Goal: Navigation & Orientation: Find specific page/section

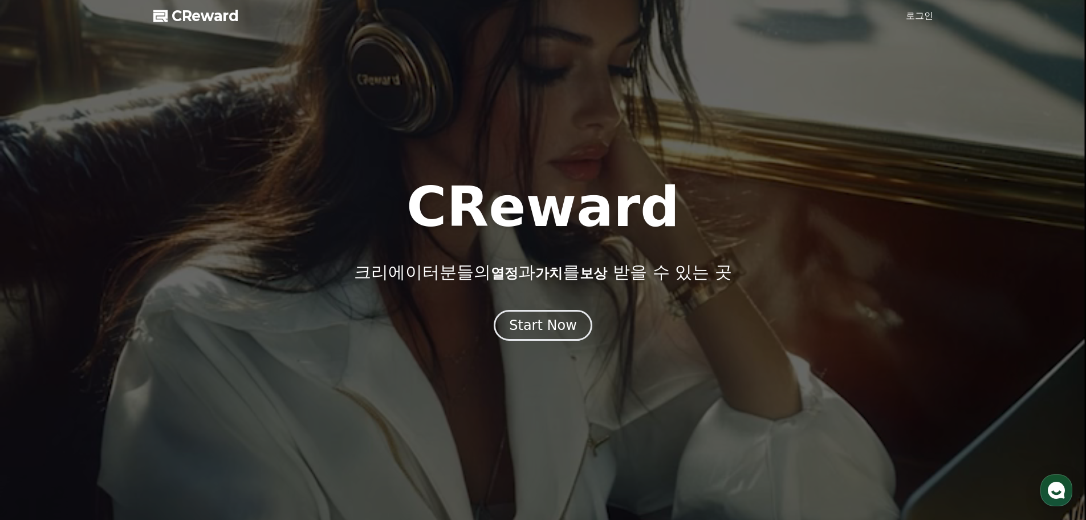
click at [925, 18] on link "로그인" at bounding box center [919, 16] width 27 height 14
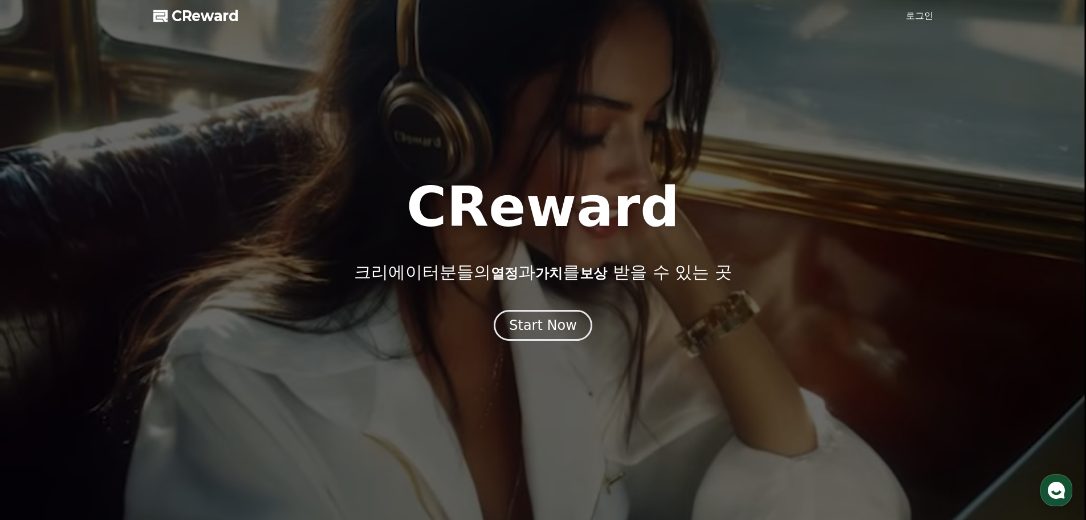
click at [925, 18] on link "로그인" at bounding box center [919, 16] width 27 height 14
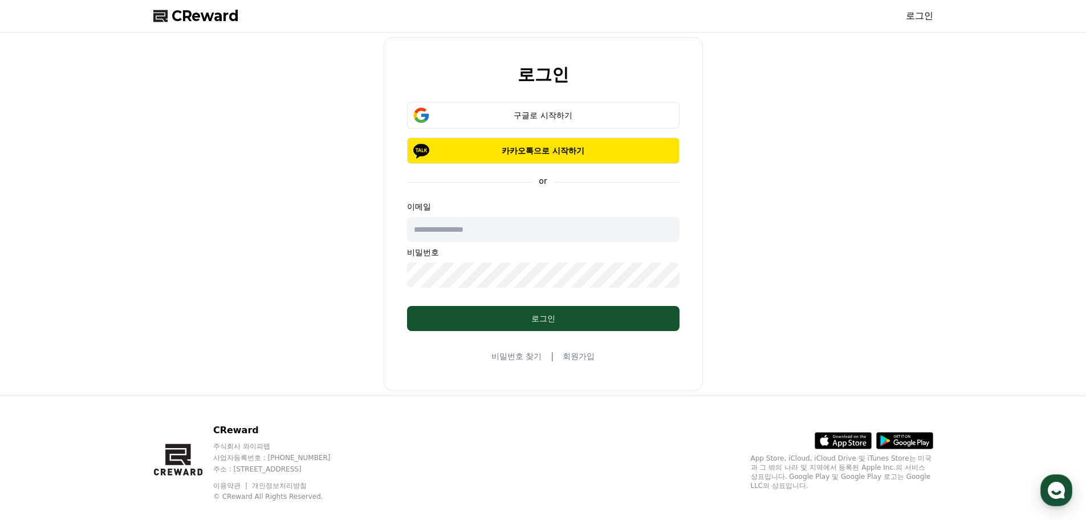
click at [253, 214] on div "로그인 구글로 시작하기 카카오톡으로 시작하기 or 이메일 비밀번호 로그인 비밀번호 찾기 | 회원가입" at bounding box center [543, 214] width 789 height 354
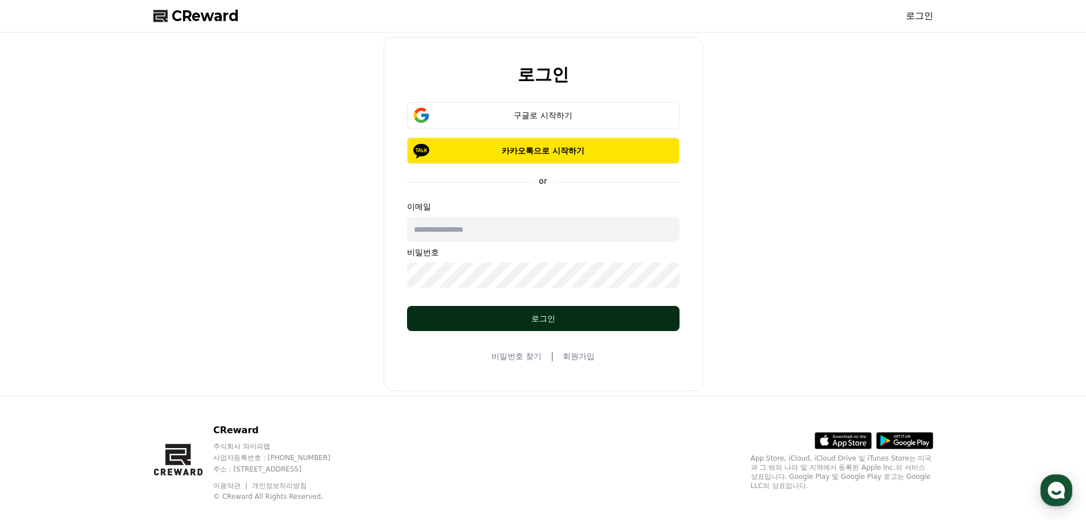
click at [551, 319] on div "로그인" at bounding box center [543, 318] width 227 height 11
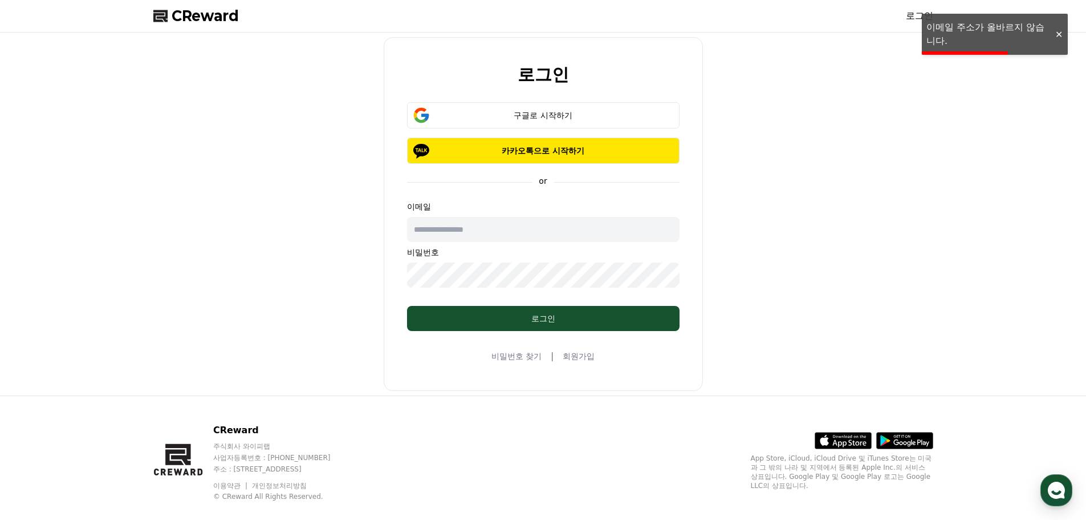
click at [1059, 34] on div at bounding box center [1059, 34] width 18 height 11
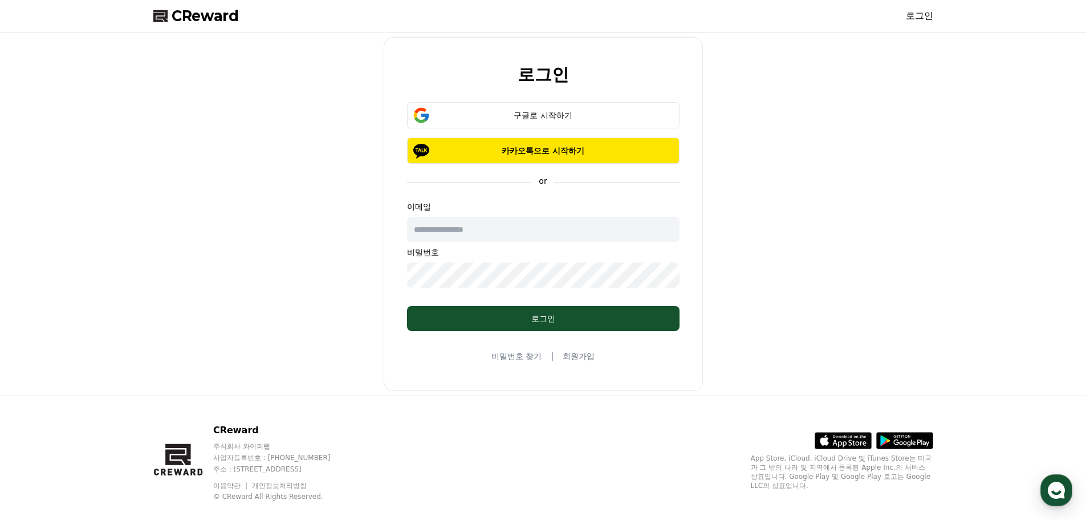
click at [239, 193] on div "로그인 구글로 시작하기 카카오톡으로 시작하기 or 이메일 비밀번호 로그인 비밀번호 찾기 | 회원가입" at bounding box center [543, 214] width 789 height 354
click at [519, 103] on button "구글로 시작하기" at bounding box center [543, 115] width 273 height 26
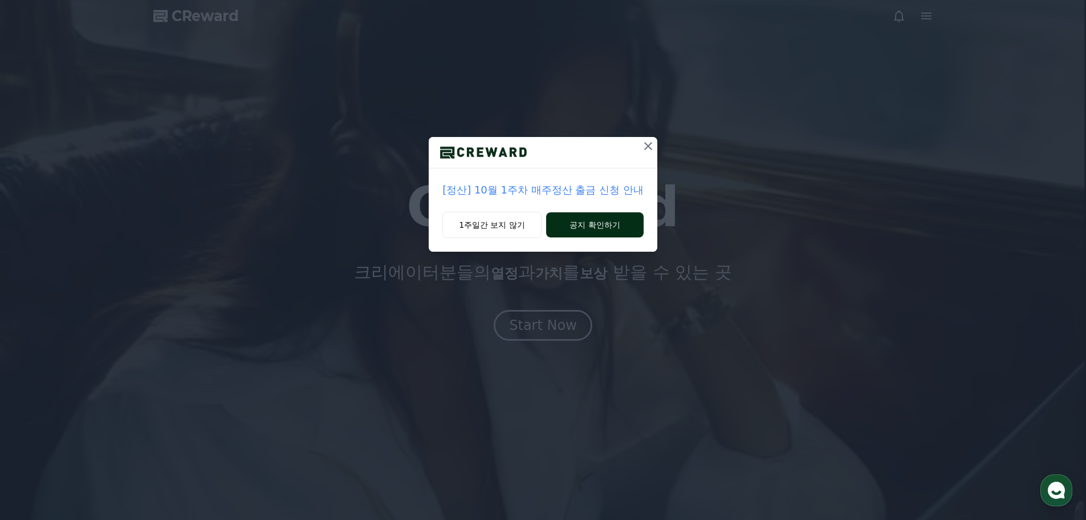
click at [598, 232] on button "공지 확인하기" at bounding box center [595, 224] width 98 height 25
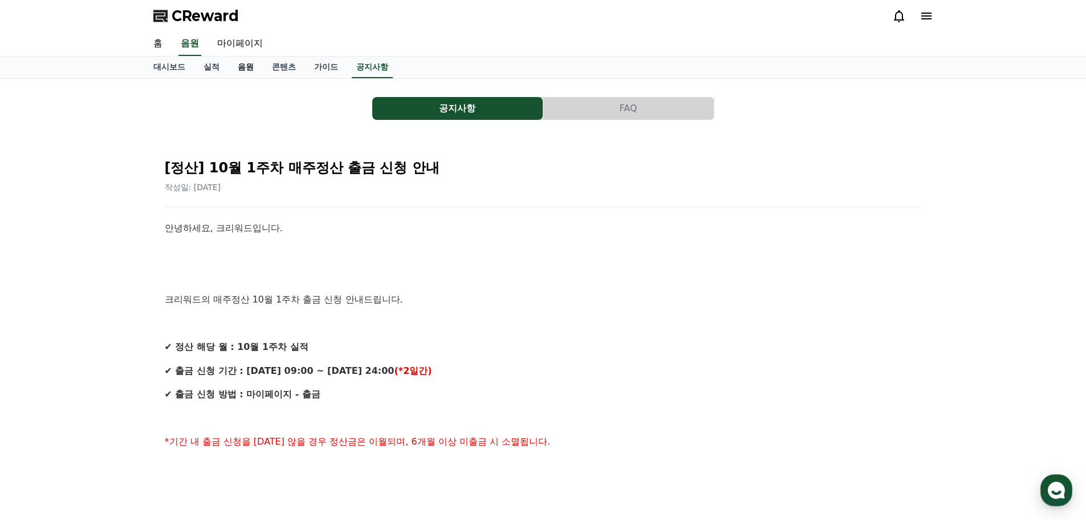
click at [258, 74] on link "음원" at bounding box center [246, 67] width 34 height 22
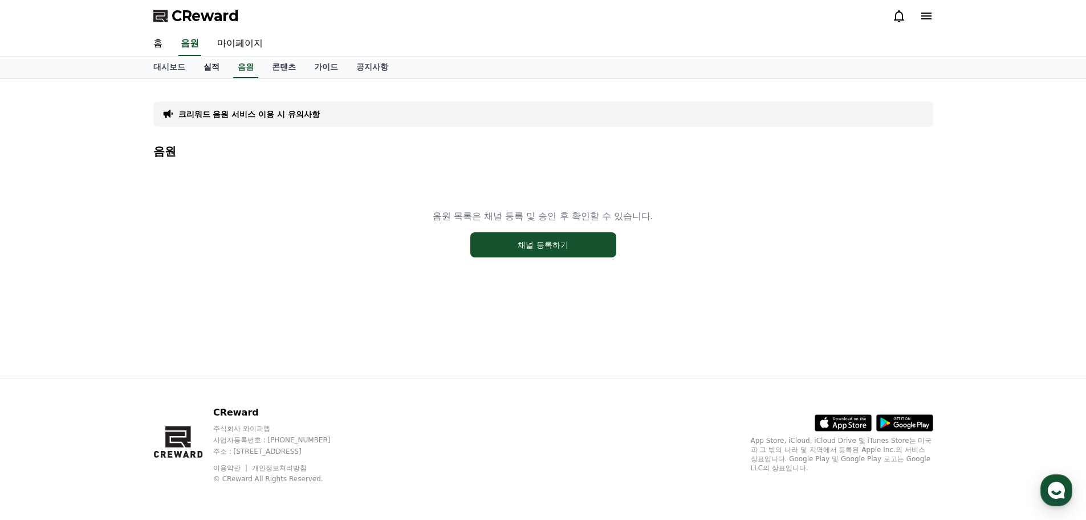
click at [217, 74] on link "실적" at bounding box center [211, 67] width 34 height 22
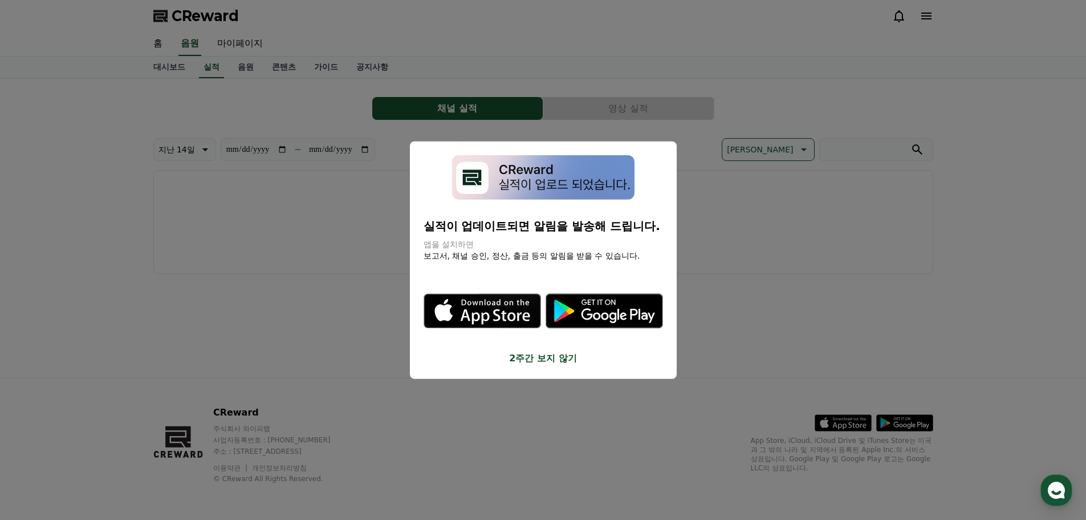
click at [548, 358] on button "2주간 보지 않기" at bounding box center [544, 358] width 240 height 14
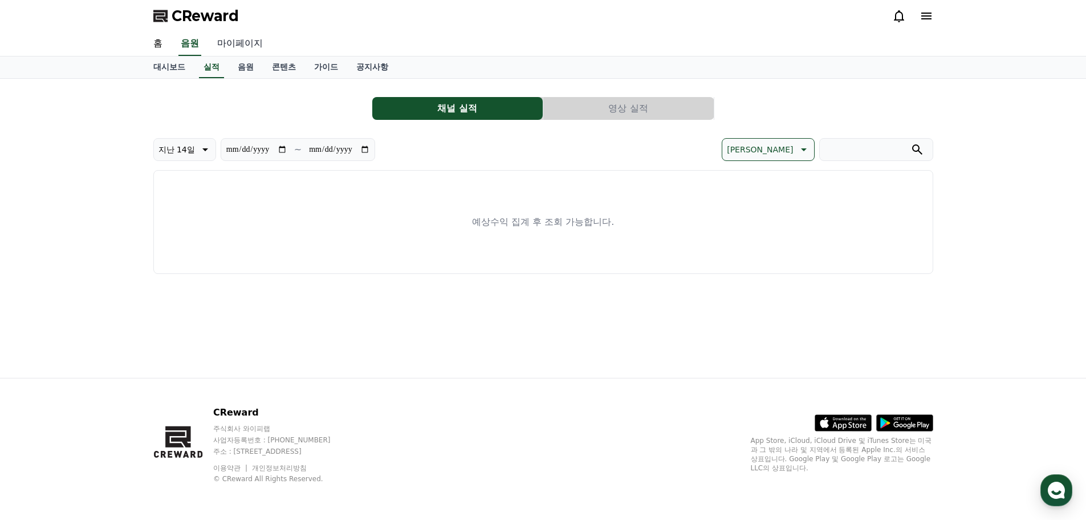
click at [254, 42] on link "마이페이지" at bounding box center [240, 44] width 64 height 24
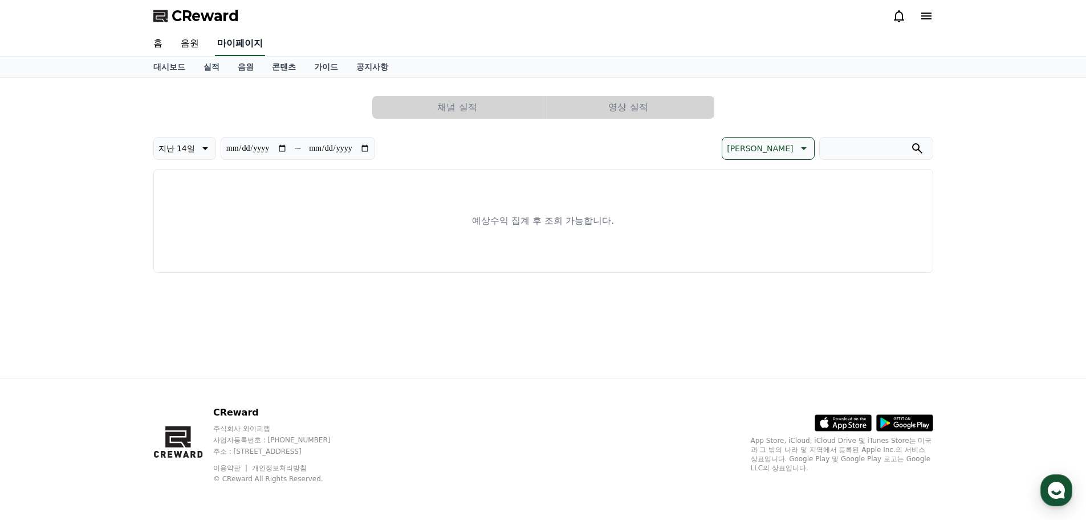
select select "**********"
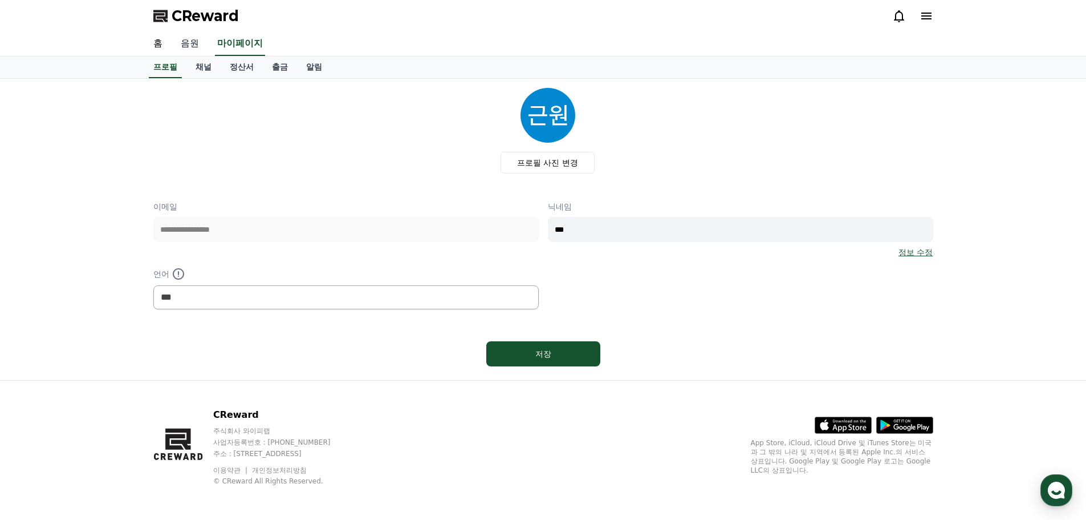
click at [192, 40] on link "음원" at bounding box center [190, 44] width 37 height 24
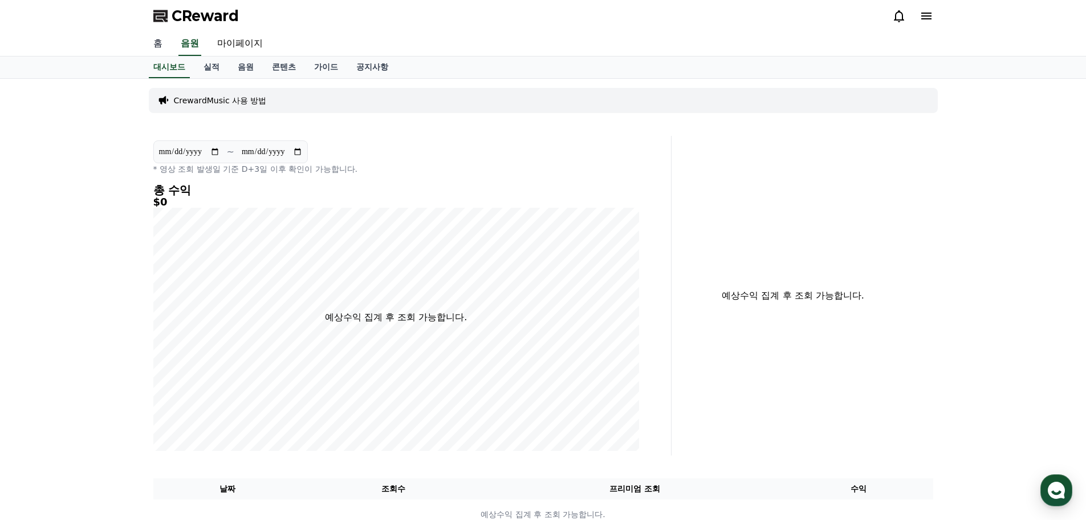
click at [154, 38] on link "홈" at bounding box center [157, 44] width 27 height 24
